Goal: Task Accomplishment & Management: Manage account settings

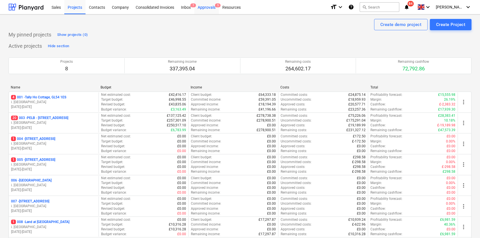
click at [214, 8] on div "Approvals 5" at bounding box center [206, 7] width 25 height 14
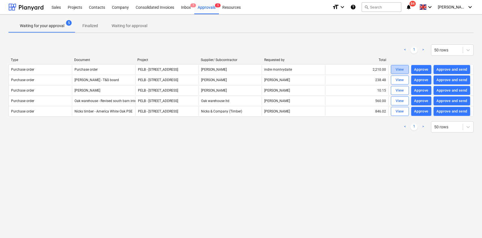
click at [394, 72] on span "View" at bounding box center [399, 69] width 12 height 7
click at [184, 7] on div "Inbox 7" at bounding box center [185, 7] width 17 height 14
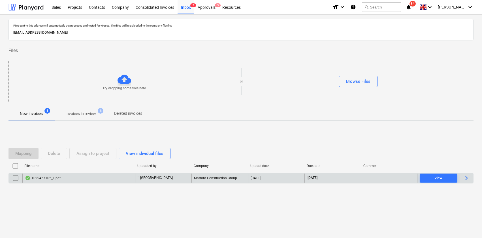
click at [70, 176] on div "1029457105_1.pdf" at bounding box center [78, 178] width 113 height 9
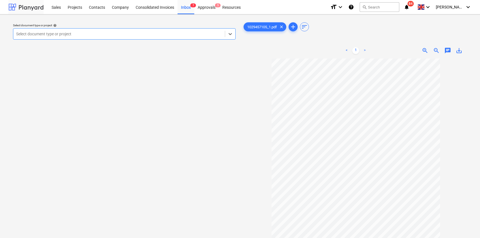
drag, startPoint x: 20, startPoint y: 7, endPoint x: 31, endPoint y: 1, distance: 13.3
click at [20, 7] on div at bounding box center [25, 7] width 35 height 14
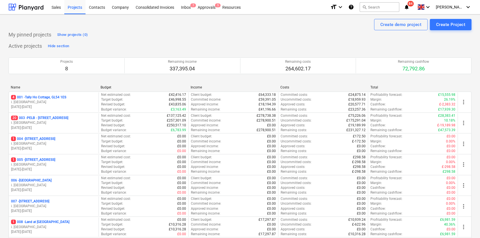
click at [63, 116] on p "20 003 - PELB - [GEOGRAPHIC_DATA], [GEOGRAPHIC_DATA], GL2 7NE" at bounding box center [39, 118] width 57 height 5
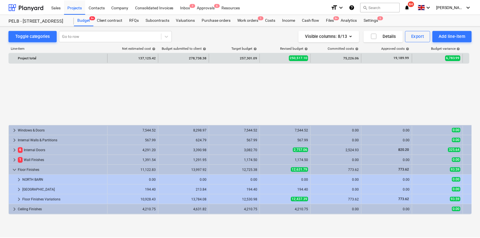
scroll to position [266, 0]
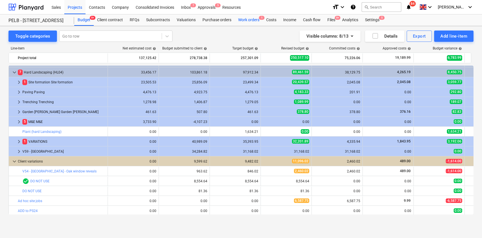
click at [243, 16] on div "Work orders 1" at bounding box center [249, 19] width 28 height 11
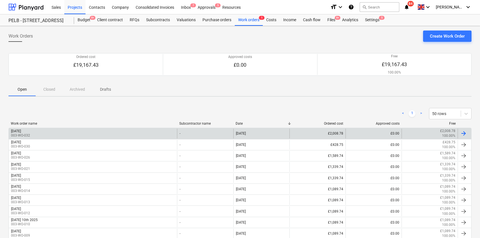
click at [21, 130] on div "Monday 22nd September 2025" at bounding box center [16, 131] width 10 height 4
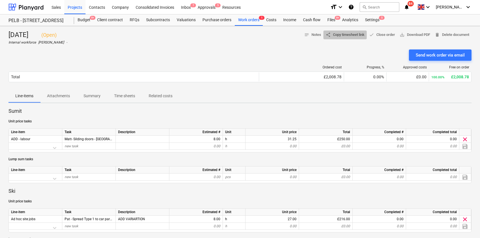
click at [345, 34] on span "share Copy timesheet link" at bounding box center [344, 35] width 39 height 7
click at [335, 23] on div "Files 9+" at bounding box center [331, 19] width 15 height 11
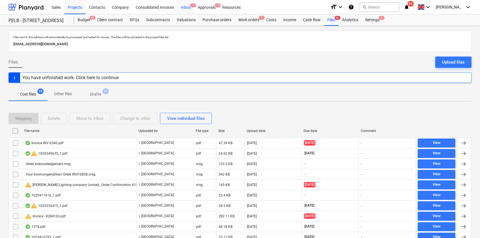
click at [188, 9] on div "Inbox 7" at bounding box center [185, 7] width 17 height 14
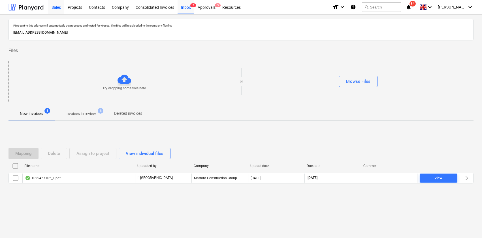
click at [33, 9] on div at bounding box center [25, 7] width 35 height 14
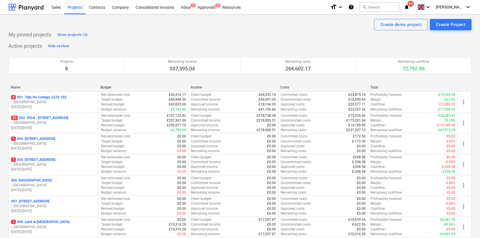
drag, startPoint x: 184, startPoint y: 51, endPoint x: 184, endPoint y: 46, distance: 5.7
click at [184, 46] on div "Active projects Hide section Projects 8 Remaining income 337,395.04 Remaining c…" at bounding box center [239, 154] width 463 height 224
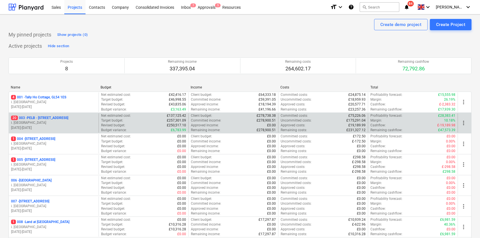
click at [206, 132] on p "Remaining income :" at bounding box center [205, 130] width 29 height 5
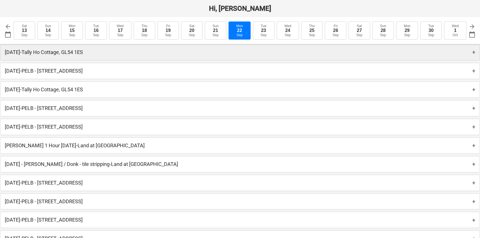
click at [34, 54] on p "Monday 22nd September 2025 - Tally Ho Cottage, GL54 1ES" at bounding box center [44, 52] width 78 height 7
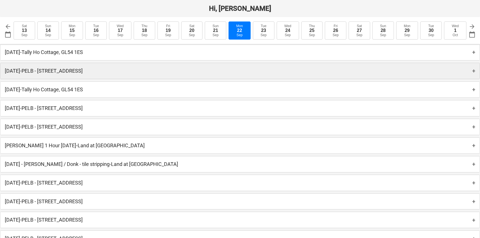
click at [53, 72] on p "Monday 22nd September 2025 - PELB - Castle lane, Moreton Valence, GL2 7NE" at bounding box center [44, 71] width 78 height 7
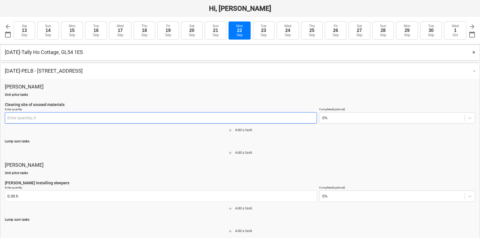
click at [40, 118] on input "text" at bounding box center [161, 117] width 312 height 11
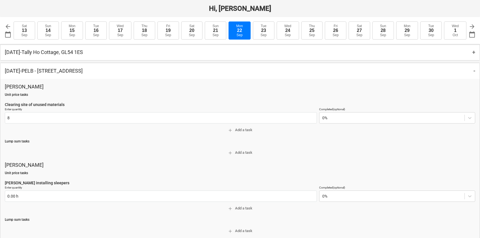
type input "8.00 h"
type textarea "x"
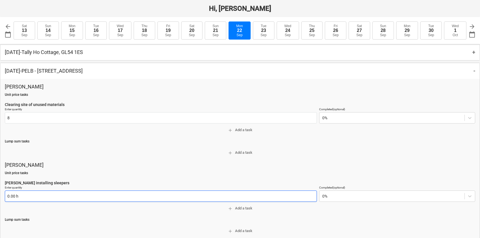
type input "8.00 h"
click at [57, 194] on input "text" at bounding box center [161, 196] width 312 height 11
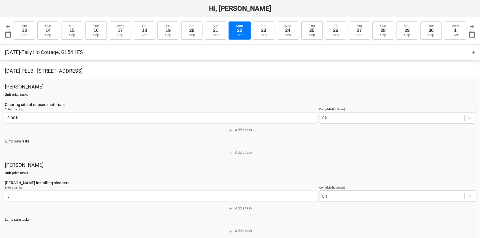
type input "8.00 h"
click at [322, 198] on body "Hi, Harry arrow_back calendar_today 2025-09-22 Sat 13 Sep Sun 14 Sep Mon 15 Sep…" at bounding box center [240, 119] width 480 height 238
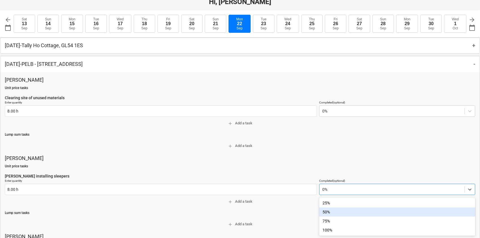
click at [334, 212] on div "50%" at bounding box center [397, 212] width 156 height 9
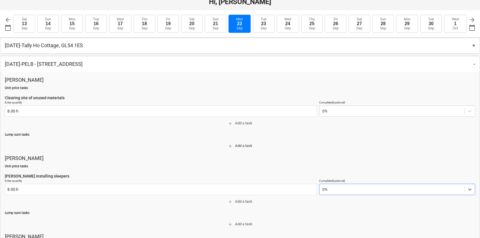
type textarea "x"
click at [305, 168] on p "Unit price tasks" at bounding box center [240, 166] width 470 height 5
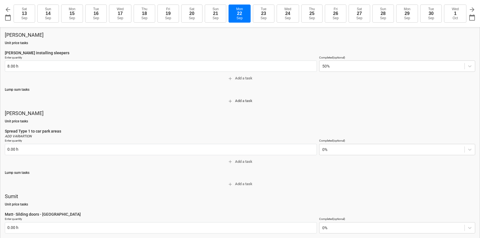
scroll to position [147, 0]
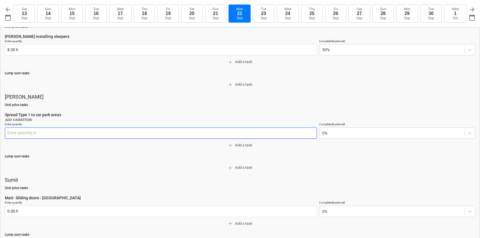
click at [55, 138] on input "text" at bounding box center [161, 133] width 312 height 11
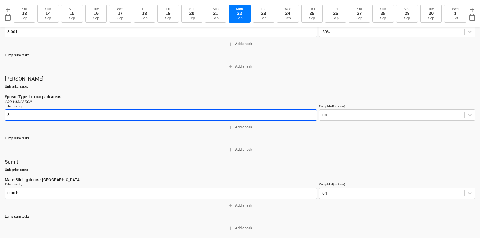
scroll to position [166, 0]
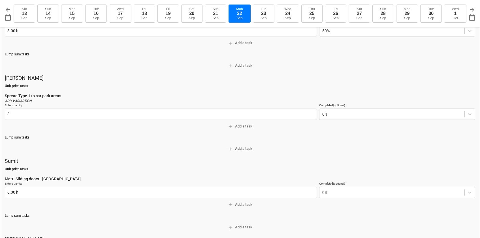
type input "8.00 h"
click at [33, 152] on span "add Add a task" at bounding box center [239, 149] width 465 height 7
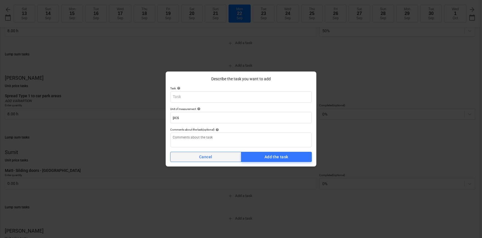
type textarea "x"
click at [210, 156] on div "Cancel" at bounding box center [205, 157] width 13 height 7
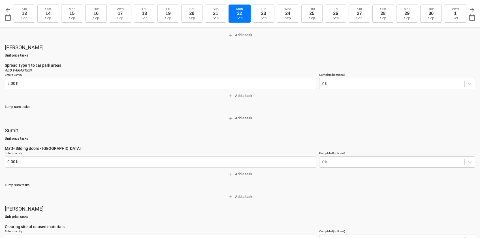
scroll to position [204, 0]
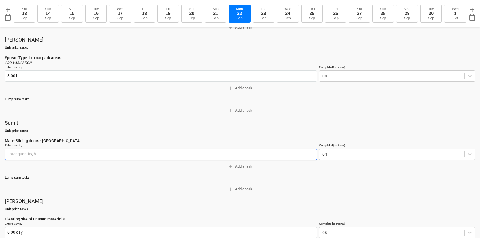
click at [38, 158] on input "text" at bounding box center [161, 154] width 312 height 11
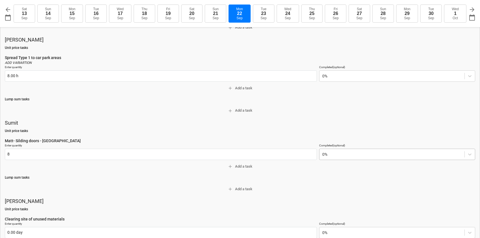
type input "8.00 h"
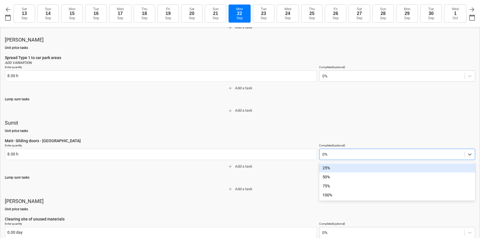
click at [324, 155] on div at bounding box center [391, 155] width 139 height 6
type textarea "x"
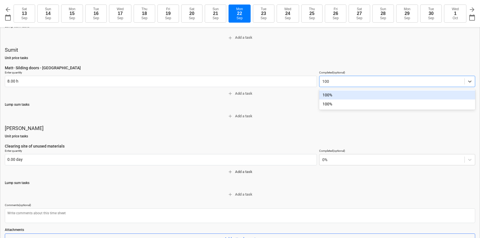
scroll to position [276, 0]
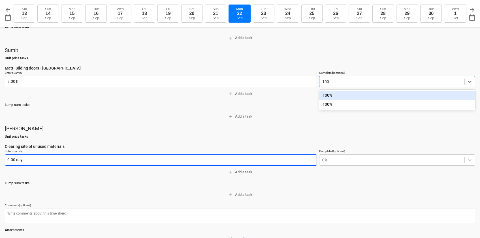
type input "100"
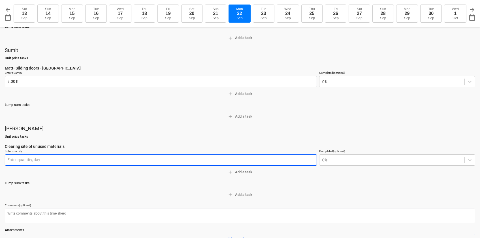
click at [42, 161] on input "text" at bounding box center [161, 159] width 312 height 11
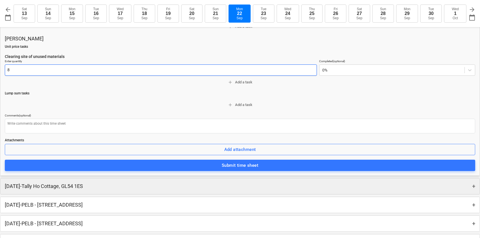
scroll to position [367, 0]
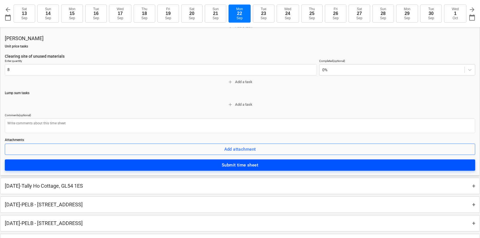
type input "8.00 day"
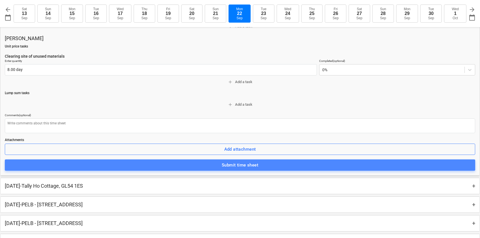
click at [233, 163] on div "Submit time sheet" at bounding box center [240, 165] width 36 height 7
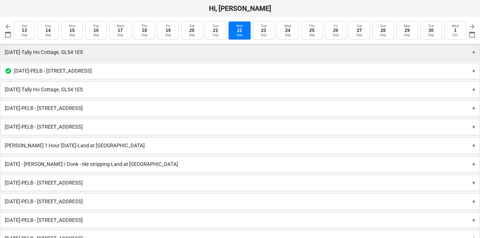
click at [83, 50] on p "Monday 22nd September 2025 - Tally Ho Cottage, GL54 1ES" at bounding box center [44, 52] width 78 height 7
type textarea "x"
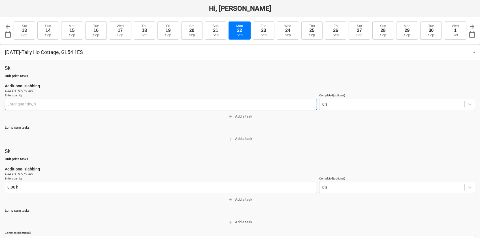
click at [54, 105] on input "text" at bounding box center [161, 104] width 312 height 11
type input "1"
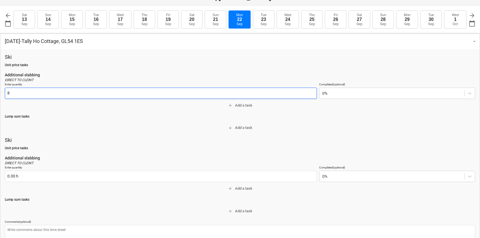
scroll to position [20, 0]
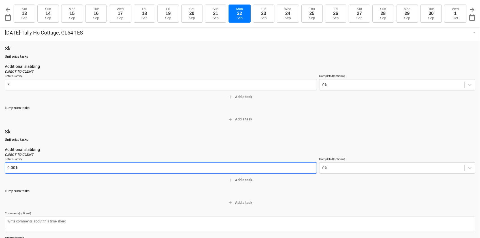
type input "8.00 h"
click at [32, 168] on input "text" at bounding box center [161, 167] width 312 height 11
type input "8"
type textarea "x"
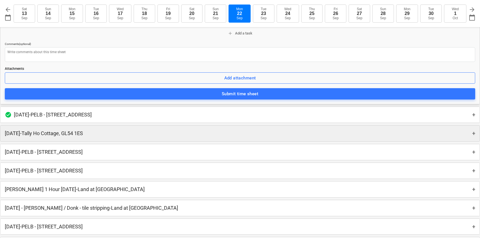
scroll to position [188, 0]
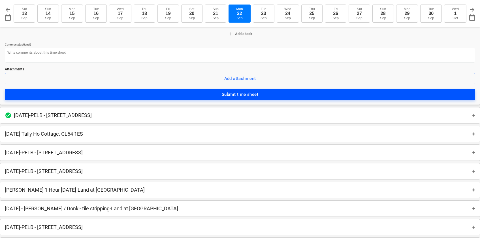
type input "8.00 h"
click at [245, 98] on div "Submit time sheet" at bounding box center [240, 94] width 36 height 7
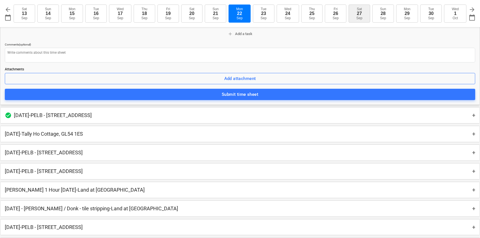
type textarea "x"
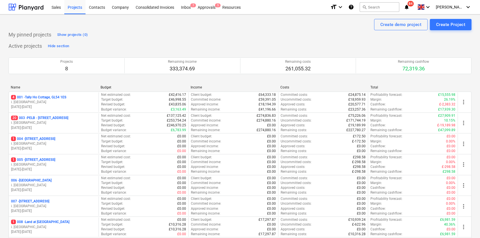
click at [68, 116] on p "20 003 - PELB - [GEOGRAPHIC_DATA], [GEOGRAPHIC_DATA], GL2 7NE" at bounding box center [39, 118] width 57 height 5
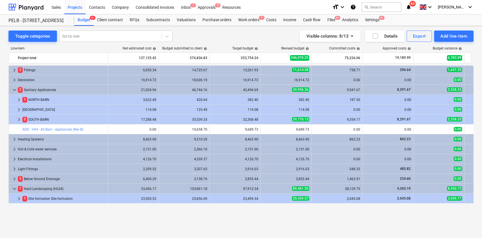
scroll to position [121, 0]
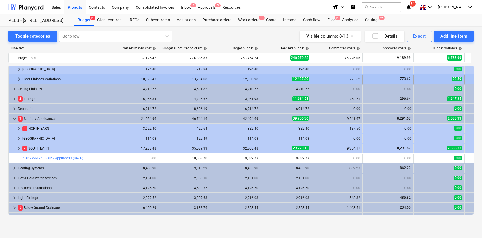
click at [194, 78] on div "13,784.08" at bounding box center [184, 79] width 46 height 4
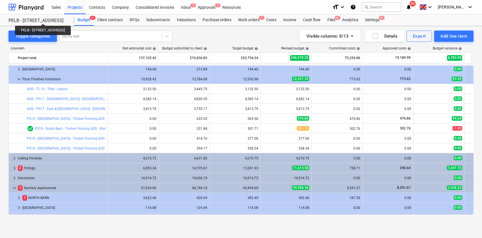
click at [58, 19] on div "PELB - [STREET_ADDRESS]" at bounding box center [37, 21] width 59 height 6
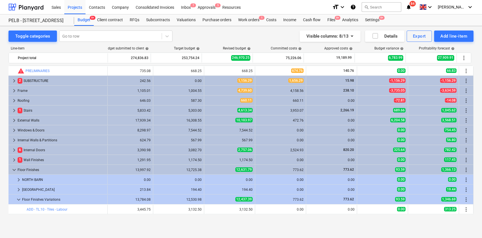
scroll to position [5, 59]
